Goal: Task Accomplishment & Management: Manage account settings

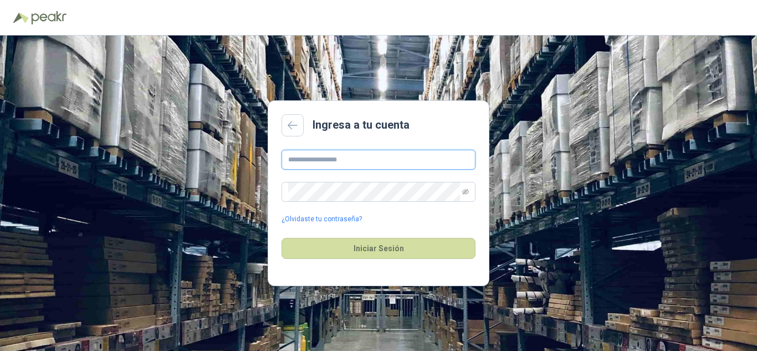
click at [325, 164] on input "text" at bounding box center [379, 160] width 194 height 20
type input "**********"
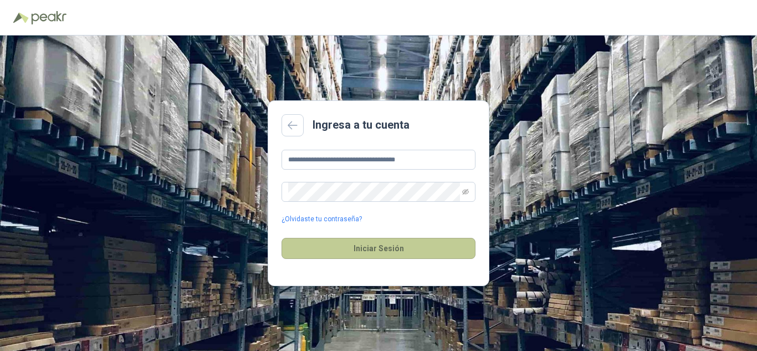
click at [386, 249] on button "Iniciar Sesión" at bounding box center [379, 248] width 194 height 21
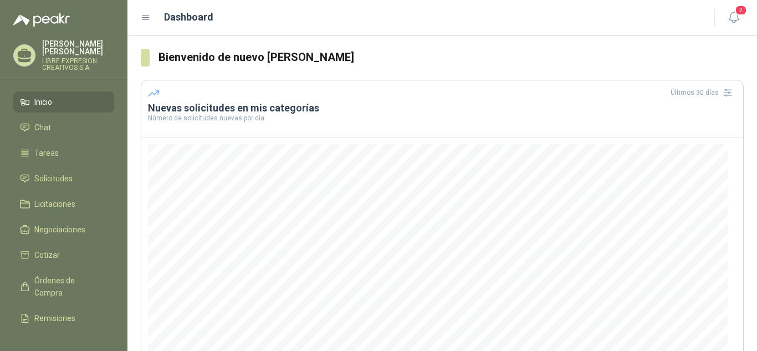
scroll to position [149, 0]
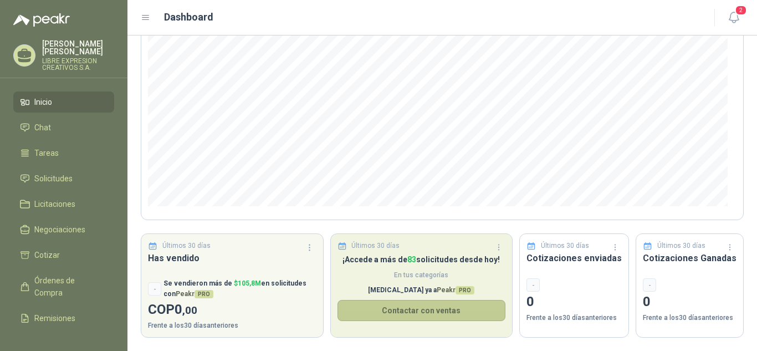
click at [437, 315] on button "Contactar con ventas" at bounding box center [422, 310] width 169 height 21
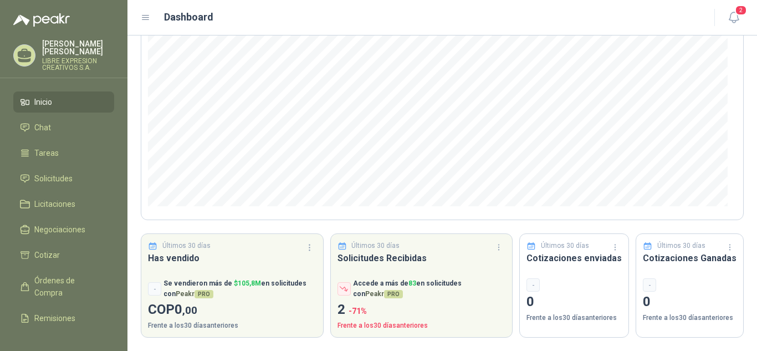
click at [38, 96] on span "Inicio" at bounding box center [43, 102] width 18 height 12
click at [44, 121] on span "Chat" at bounding box center [42, 127] width 17 height 12
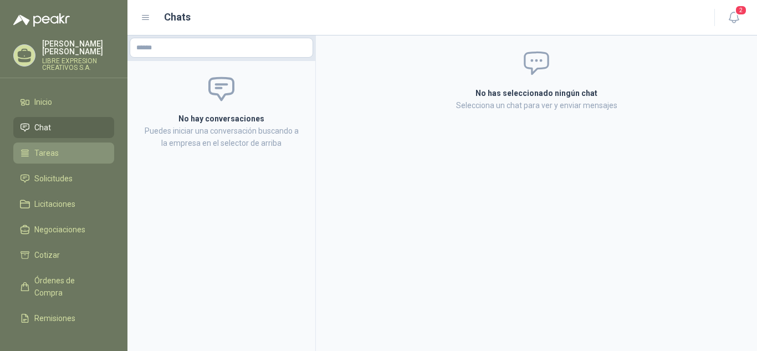
click at [47, 147] on span "Tareas" at bounding box center [46, 153] width 24 height 12
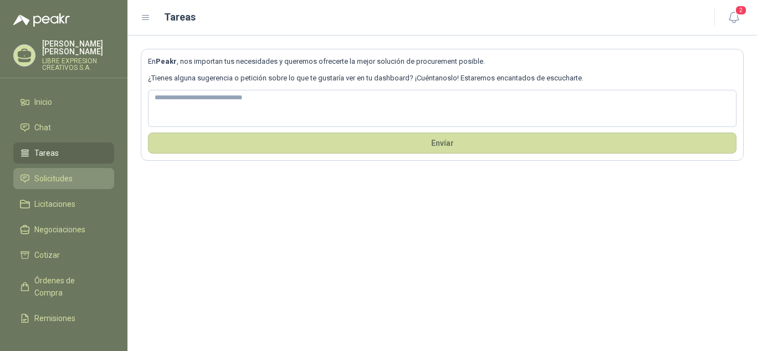
click at [53, 172] on span "Solicitudes" at bounding box center [53, 178] width 38 height 12
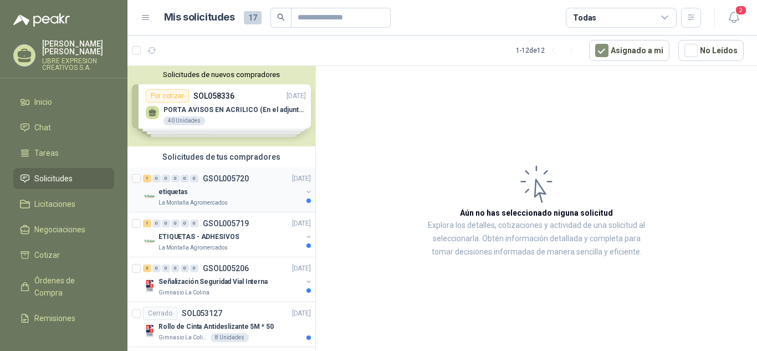
click at [192, 198] on div "etiquetas" at bounding box center [231, 191] width 144 height 13
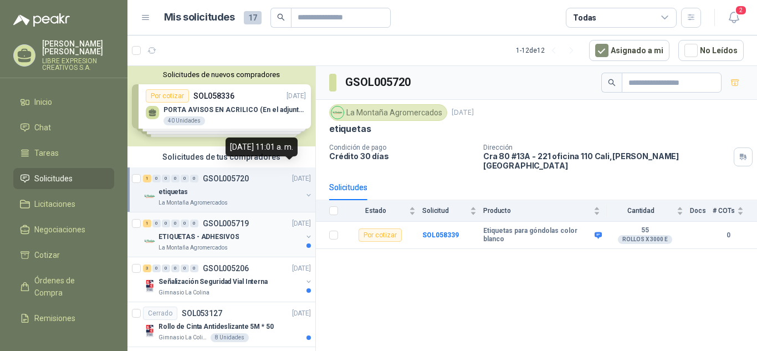
scroll to position [55, 0]
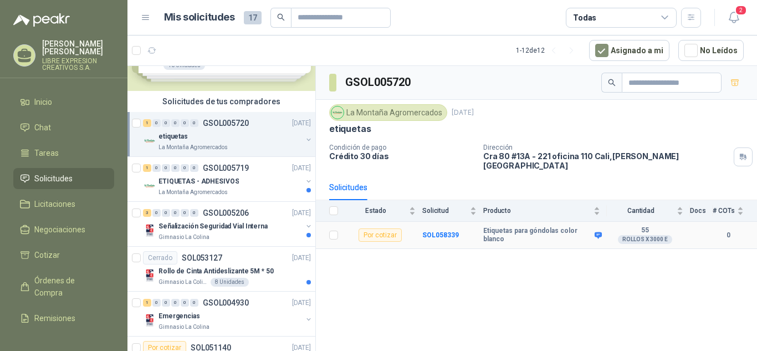
click at [526, 227] on b "Etiquetas para góndolas color blanco" at bounding box center [537, 235] width 109 height 17
click at [646, 226] on b "55" at bounding box center [645, 230] width 77 height 9
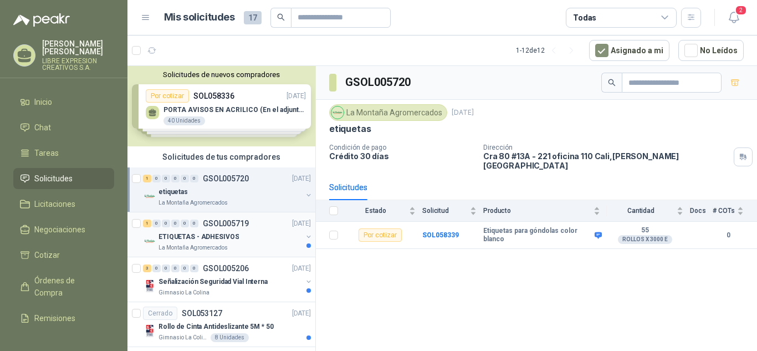
click at [251, 242] on div "ETIQUETAS - ADHESIVOS" at bounding box center [231, 236] width 144 height 13
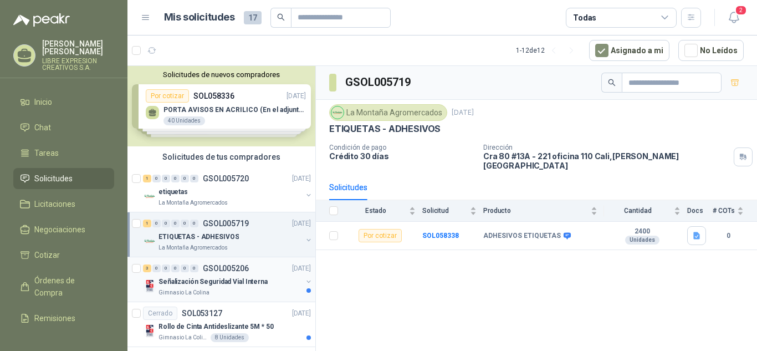
scroll to position [111, 0]
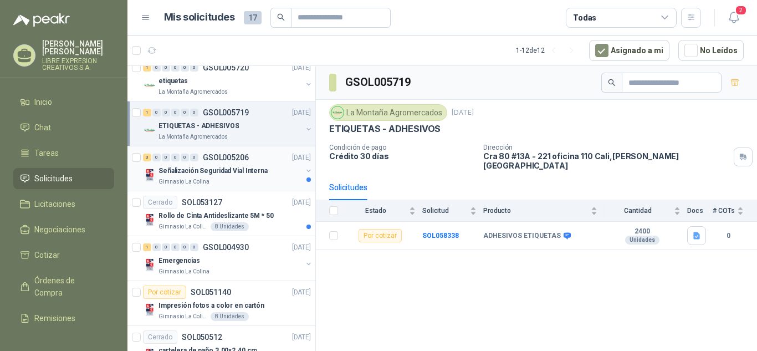
click at [251, 179] on div "Gimnasio La Colina" at bounding box center [231, 181] width 144 height 9
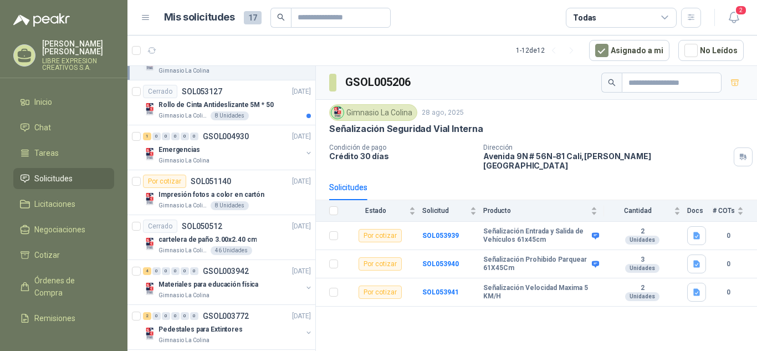
scroll to position [166, 0]
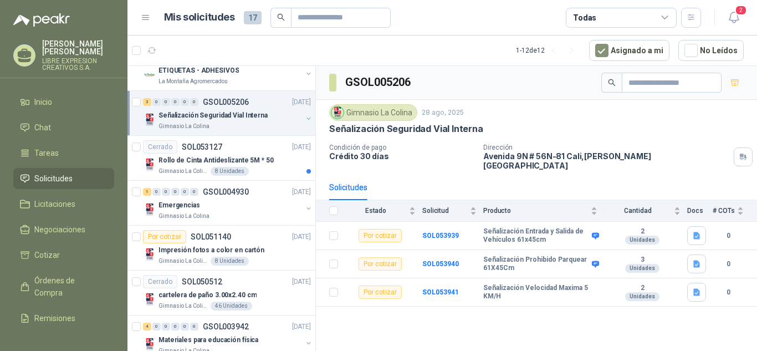
click at [251, 179] on article "Cerrado SOL053127 [DATE] Rollo de Cinta Antideslizante 5M * 50 Gimnasio La Coli…" at bounding box center [222, 158] width 188 height 45
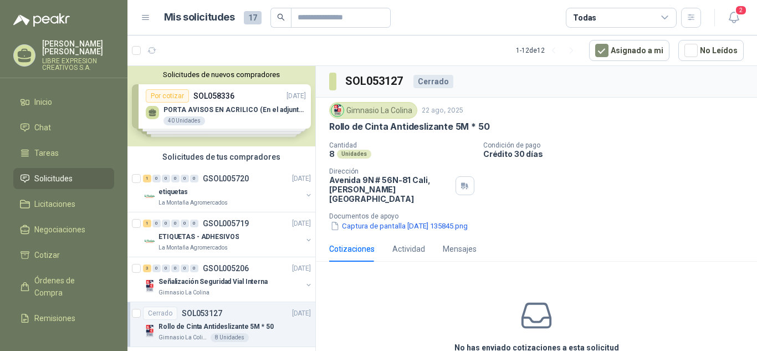
click at [228, 109] on div "Solicitudes de nuevos compradores Por cotizar SOL058336 [DATE] PORTA AVISOS EN …" at bounding box center [222, 106] width 188 height 80
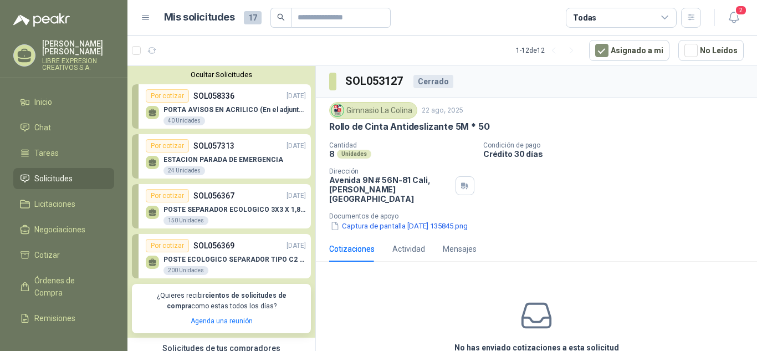
click at [228, 109] on p "PORTA AVISOS EN ACRILICO (En el adjunto mas informacion)" at bounding box center [235, 110] width 142 height 8
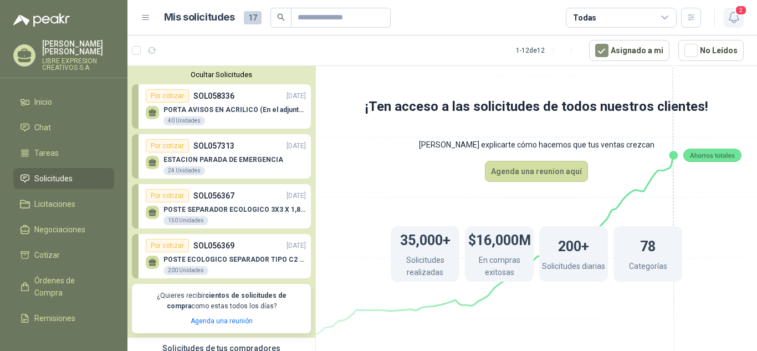
click at [736, 14] on span "2" at bounding box center [741, 10] width 12 height 11
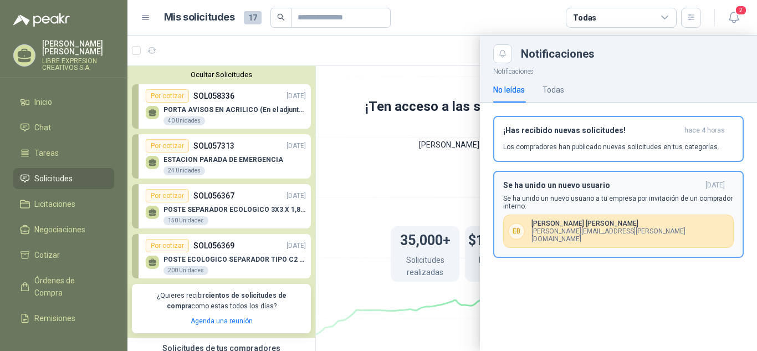
click at [594, 227] on p "[PERSON_NAME][EMAIL_ADDRESS][PERSON_NAME][DOMAIN_NAME]" at bounding box center [630, 235] width 197 height 16
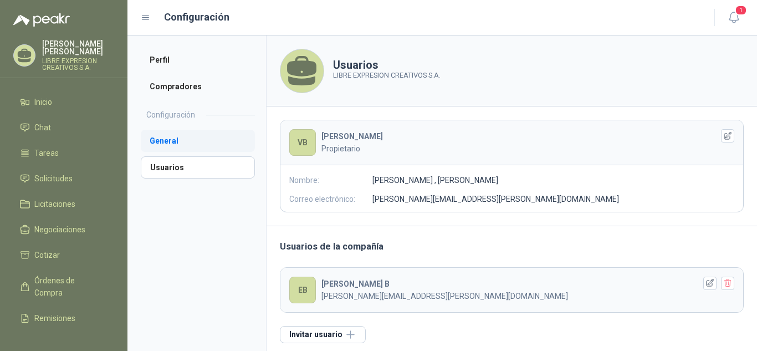
click at [164, 142] on li "General" at bounding box center [198, 141] width 114 height 22
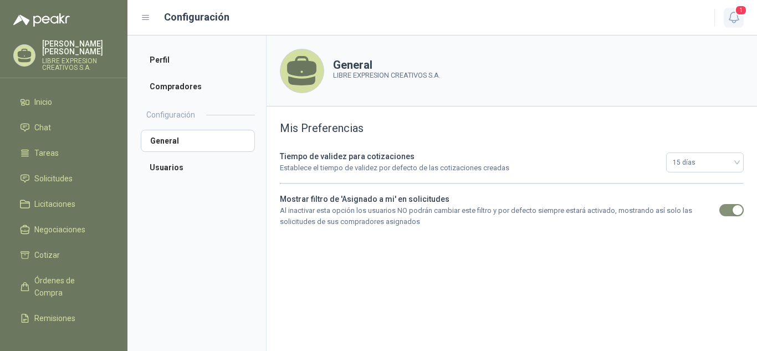
click at [731, 21] on icon "button" at bounding box center [733, 17] width 9 height 11
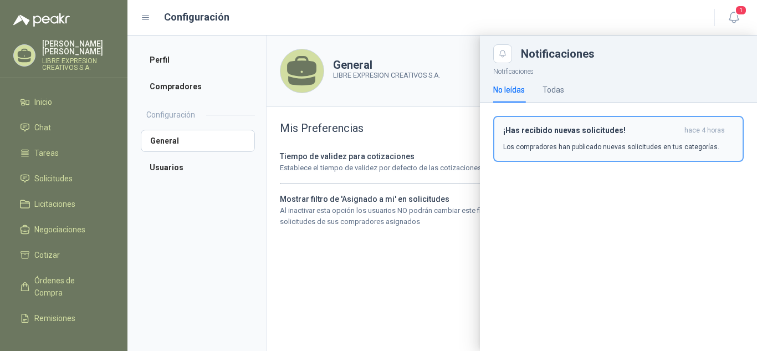
click at [545, 137] on div "¡Has recibido nuevas solicitudes! hace 4 horas Los compradores han publicado nu…" at bounding box center [618, 139] width 231 height 26
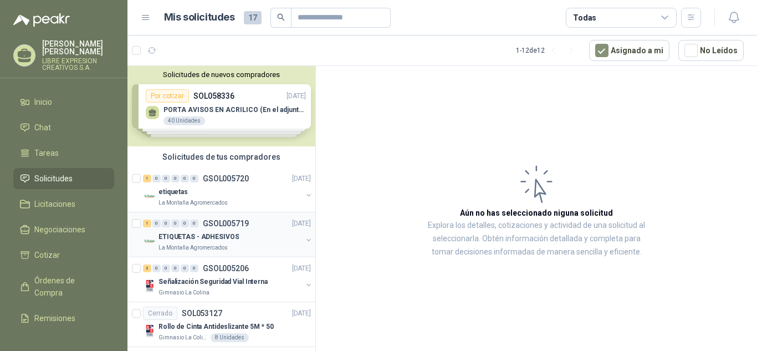
click at [228, 237] on p "ETIQUETAS - ADHESIVOS" at bounding box center [199, 237] width 80 height 11
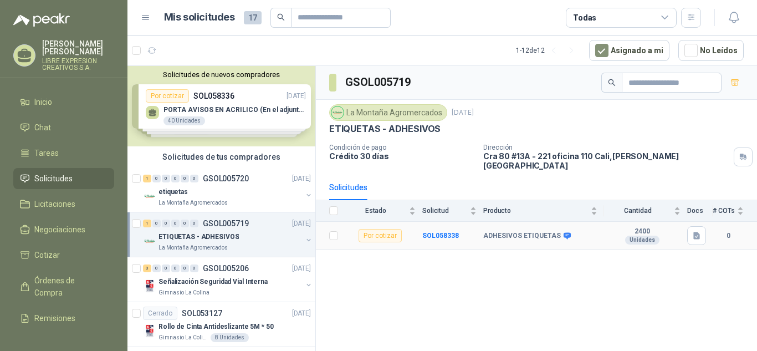
click at [376, 230] on div "Por cotizar" at bounding box center [380, 235] width 43 height 13
click at [442, 232] on b "SOL058338" at bounding box center [440, 236] width 37 height 8
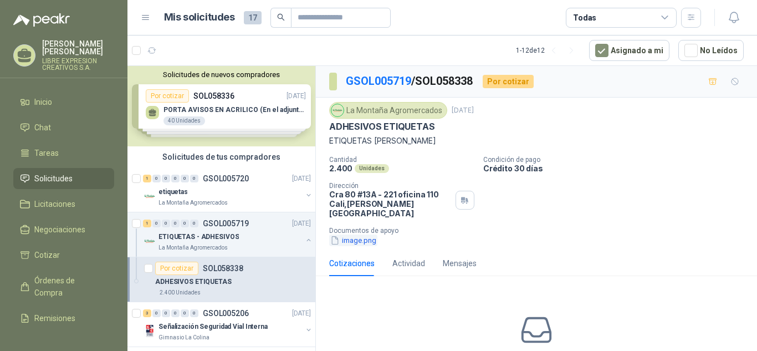
click at [361, 235] on button "image.png" at bounding box center [353, 241] width 48 height 12
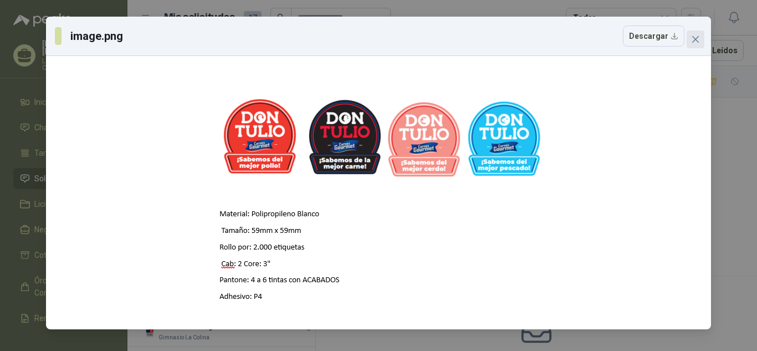
click at [697, 40] on icon "close" at bounding box center [695, 39] width 7 height 7
